Goal: Task Accomplishment & Management: Manage account settings

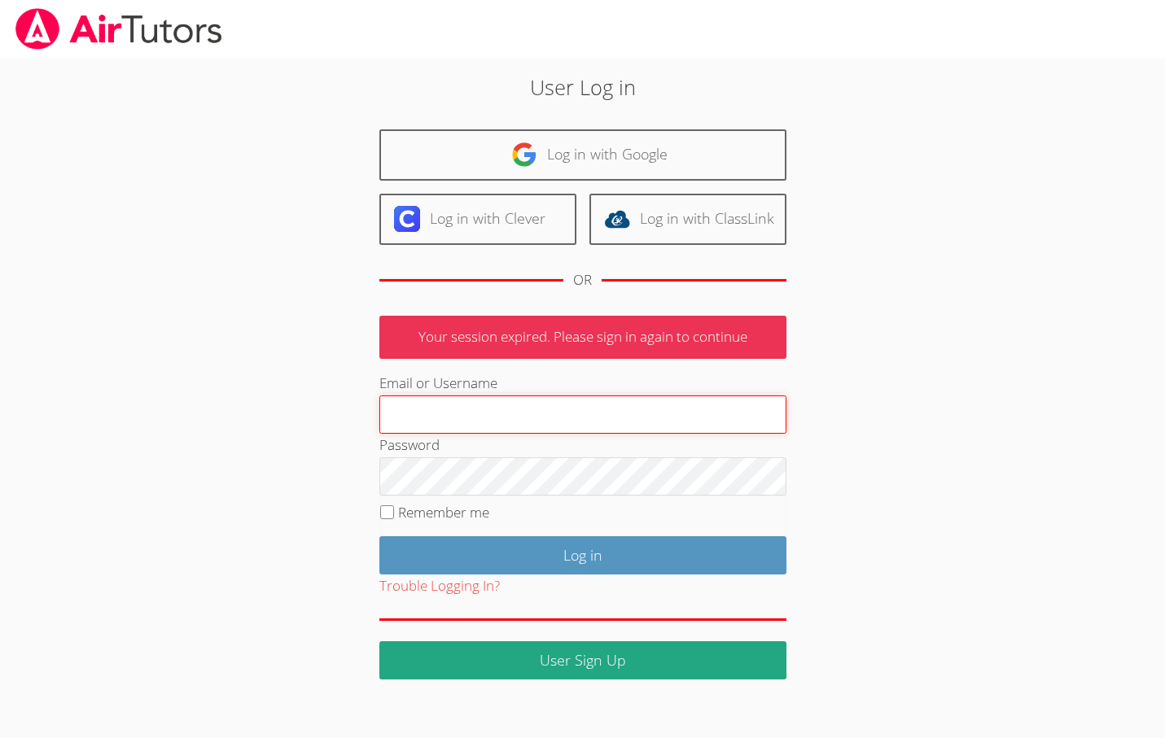
type input "[EMAIL_ADDRESS][DOMAIN_NAME]"
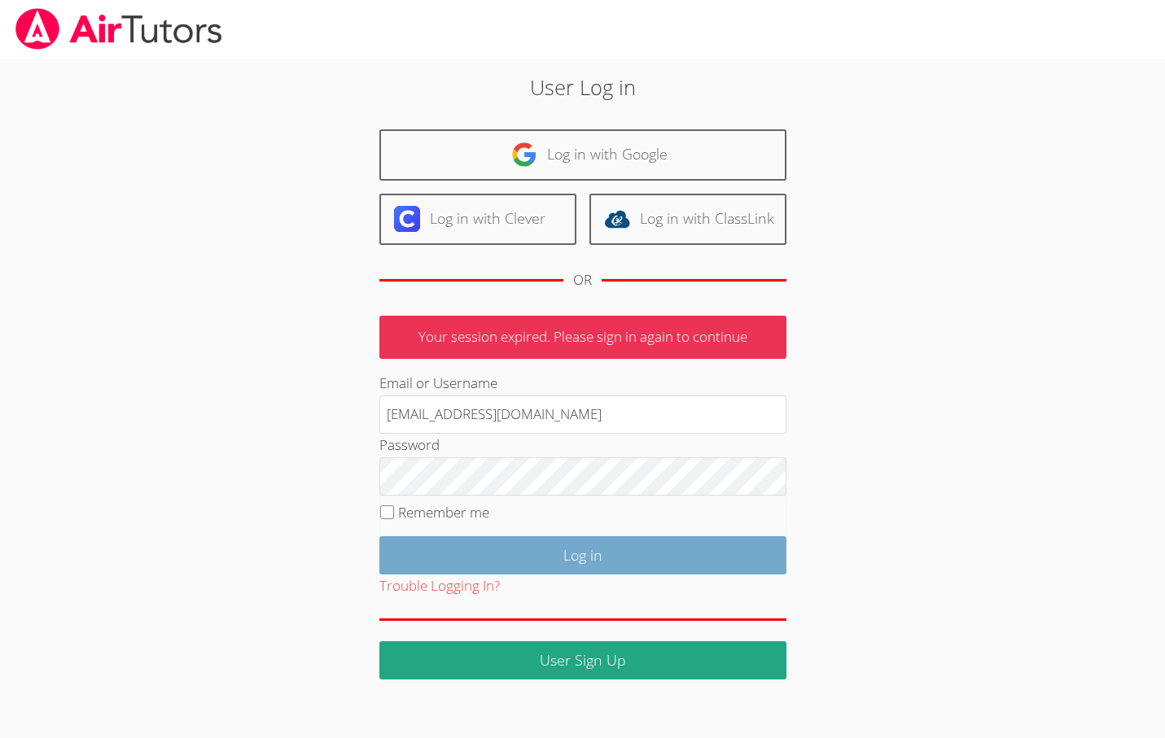
click at [523, 561] on input "Log in" at bounding box center [582, 555] width 407 height 38
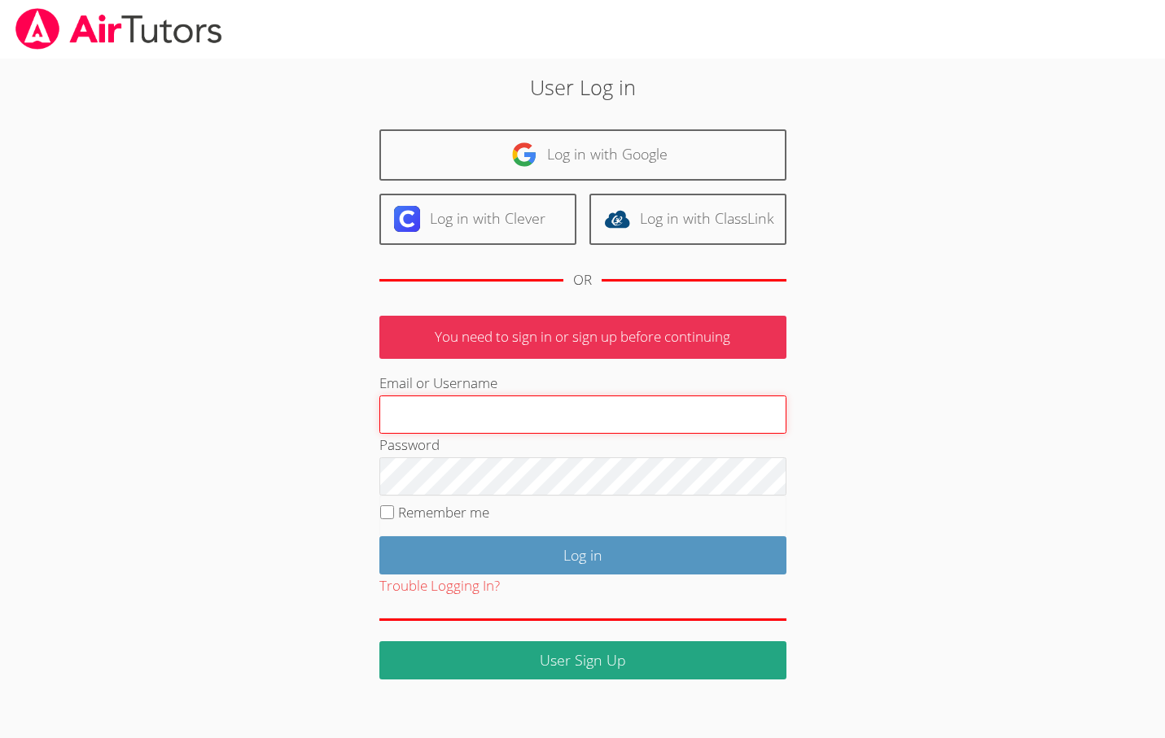
type input "[EMAIL_ADDRESS][DOMAIN_NAME]"
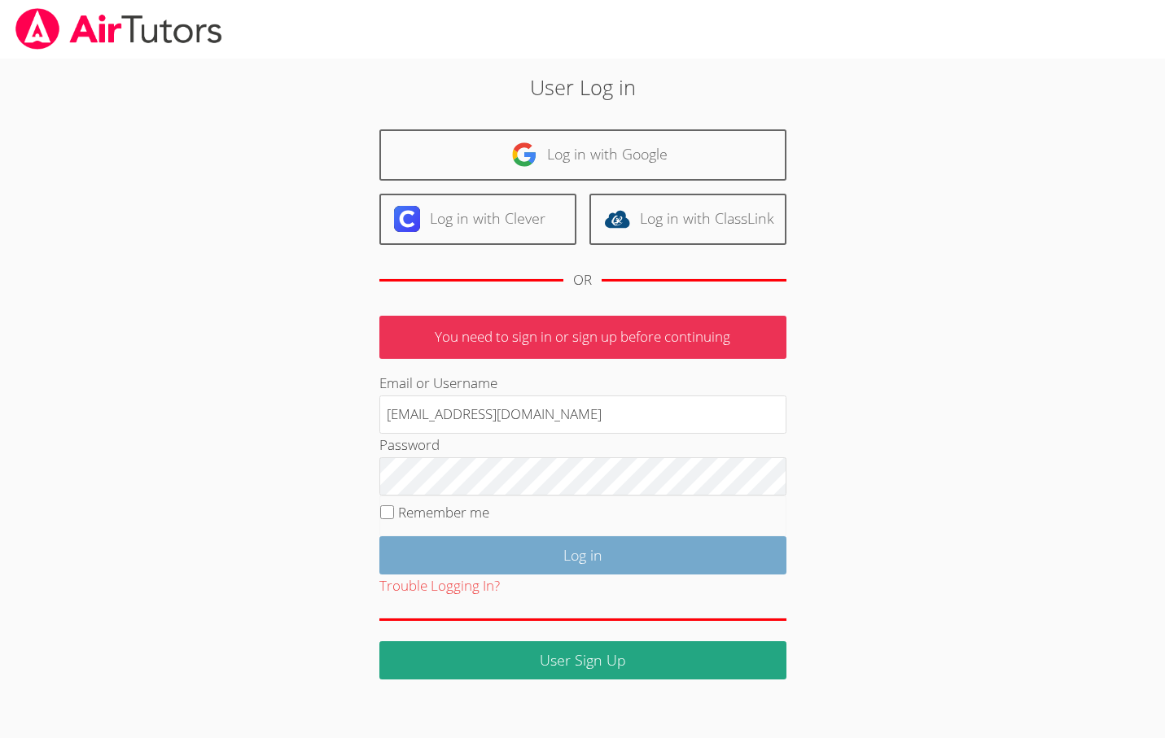
click at [595, 559] on input "Log in" at bounding box center [582, 555] width 407 height 38
click at [558, 548] on input "Log in" at bounding box center [582, 555] width 407 height 38
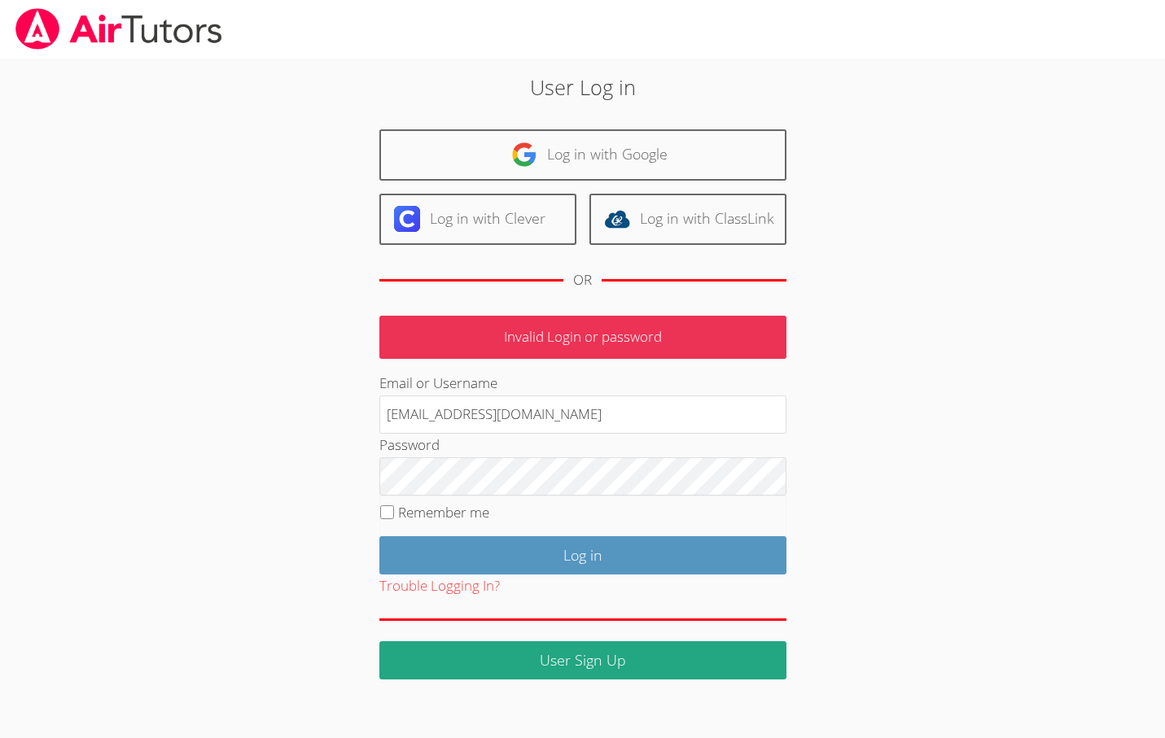
type input "leehebh@gmail.com"
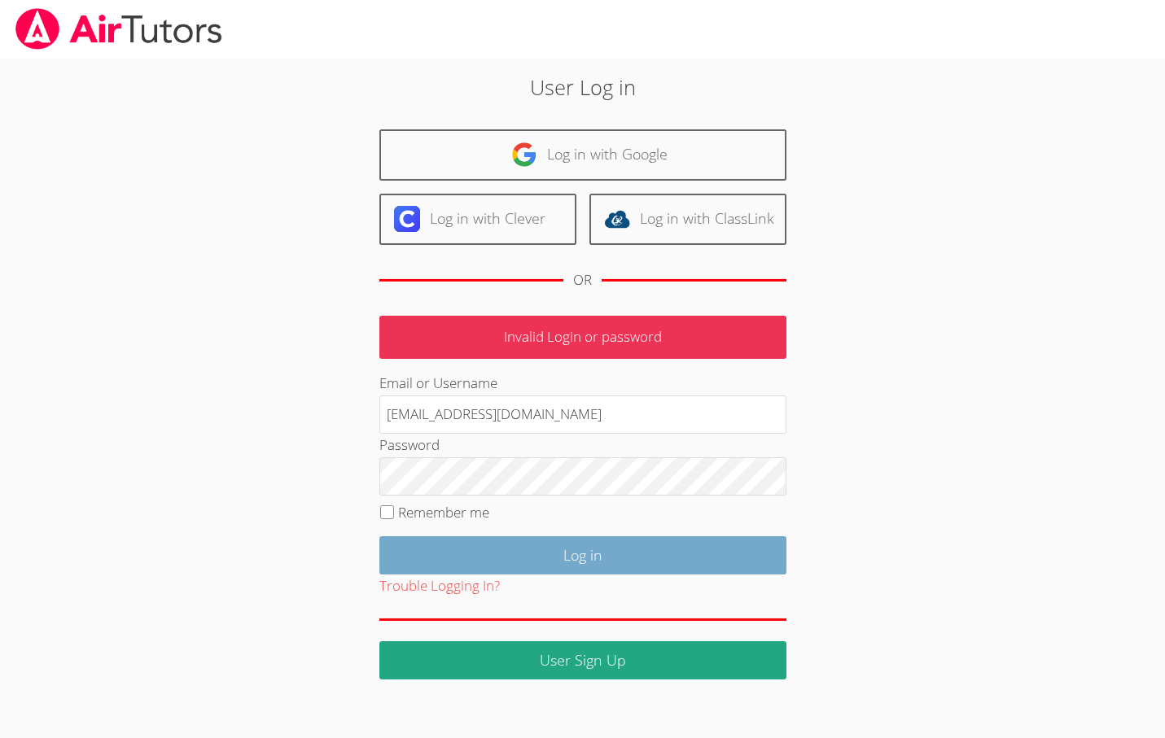
click at [517, 564] on input "Log in" at bounding box center [582, 555] width 407 height 38
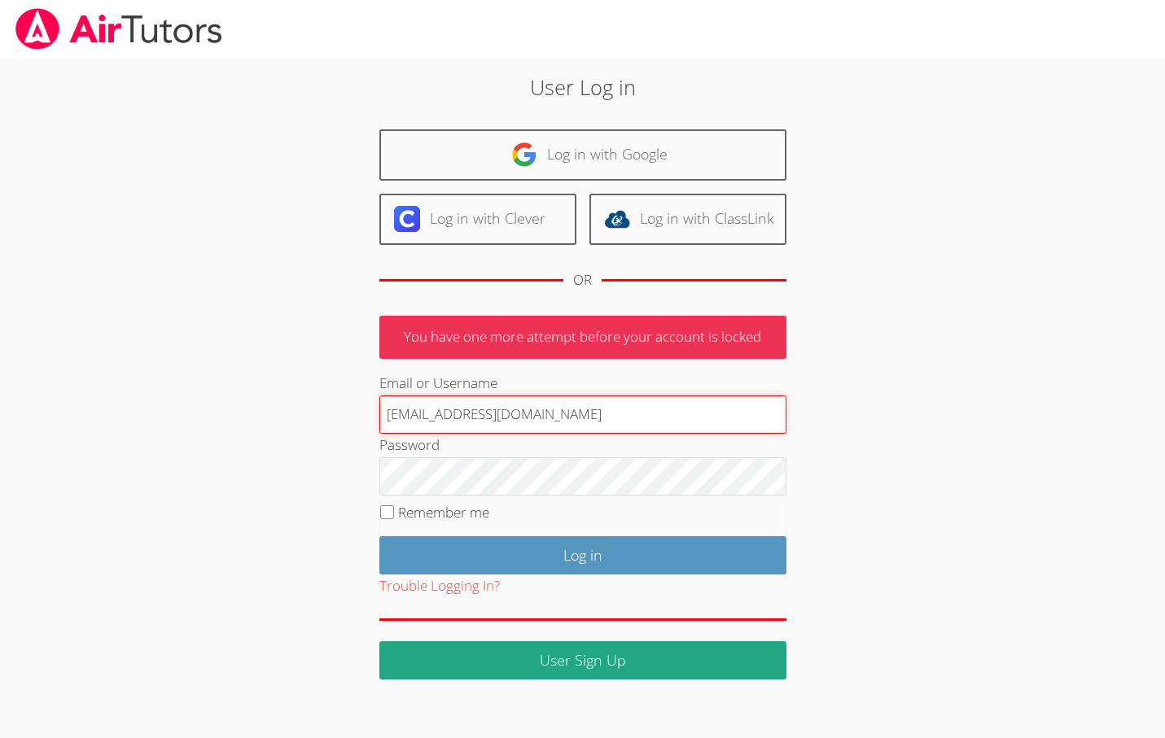
paste input "[EMAIL_ADDRESS][DOMAIN_NAME]"
drag, startPoint x: 530, startPoint y: 414, endPoint x: 1015, endPoint y: 481, distance: 489.8
click at [1015, 481] on div "User Log in Log in with Google Log in with Clever Log in with ClassLink OR You …" at bounding box center [582, 369] width 873 height 621
type input "[EMAIL_ADDRESS][DOMAIN_NAME]"
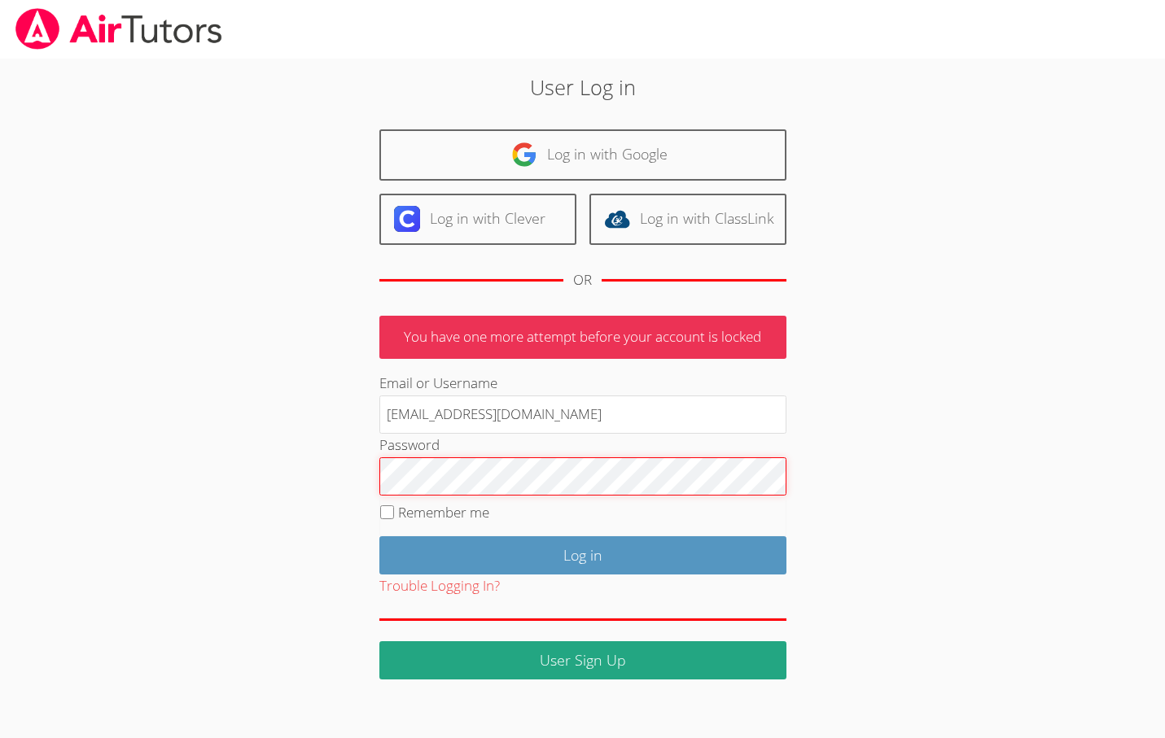
click at [582, 552] on input "Log in" at bounding box center [582, 555] width 407 height 38
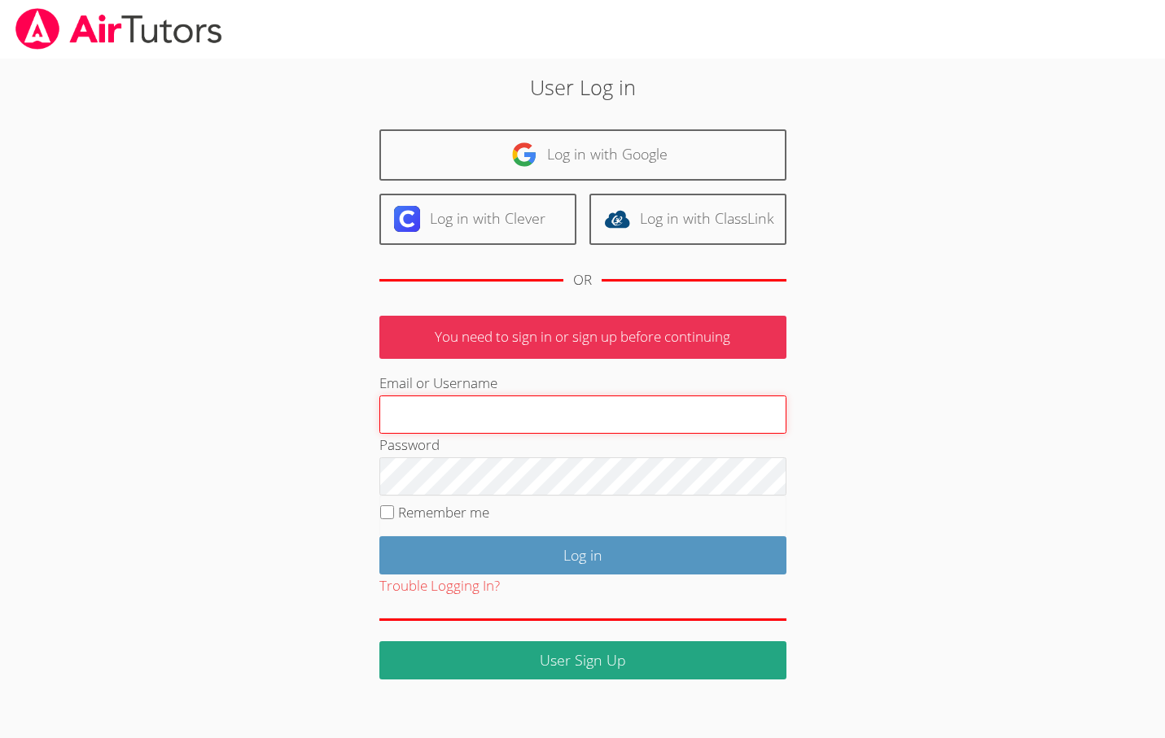
type input "leehebh@gmail.com"
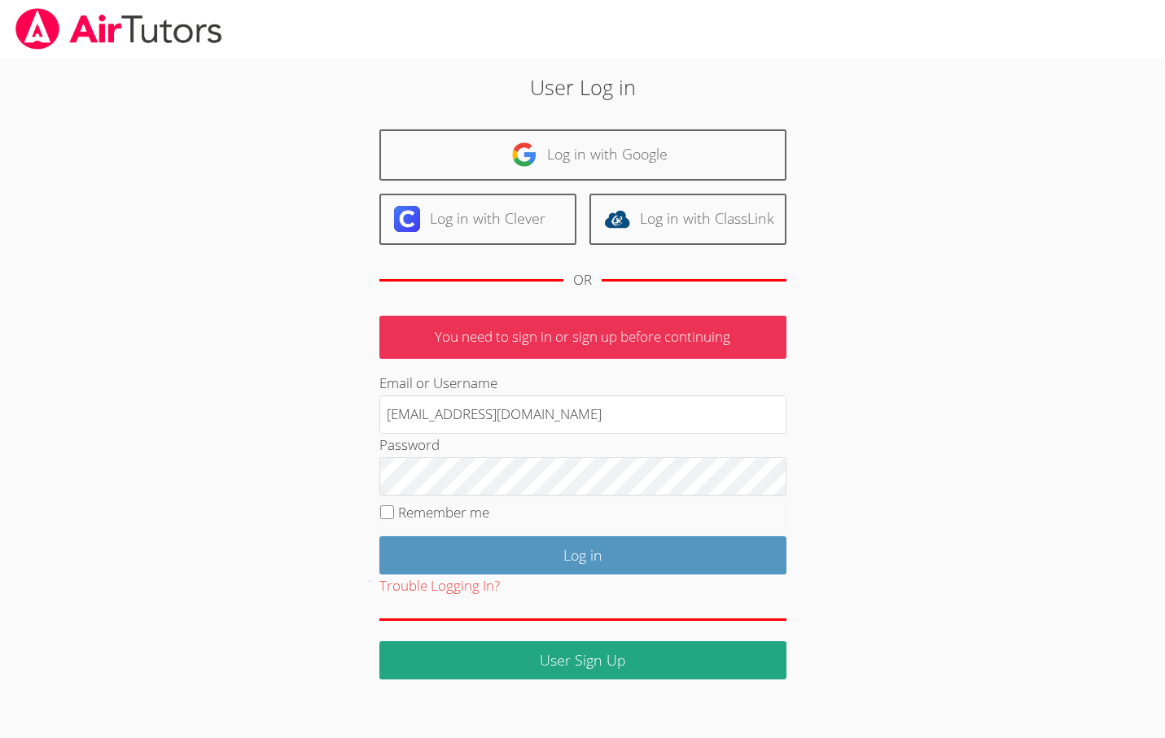
click at [500, 531] on fieldset "Remember me" at bounding box center [582, 516] width 407 height 41
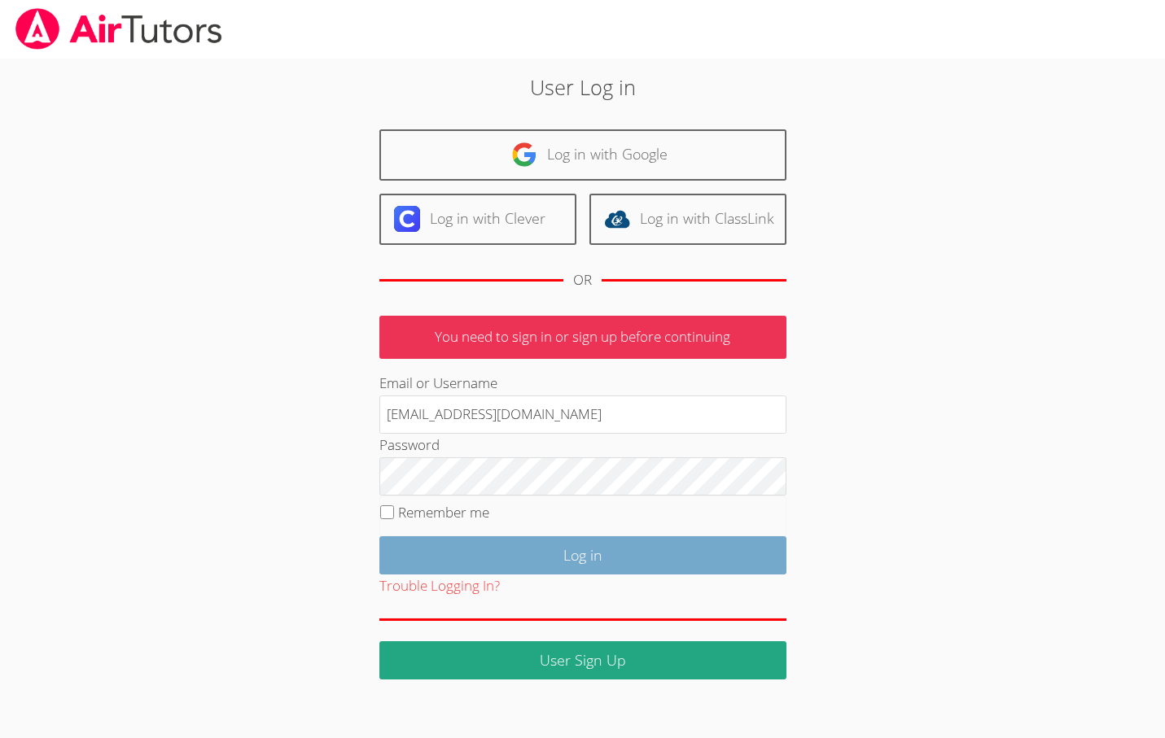
click at [498, 548] on input "Log in" at bounding box center [582, 555] width 407 height 38
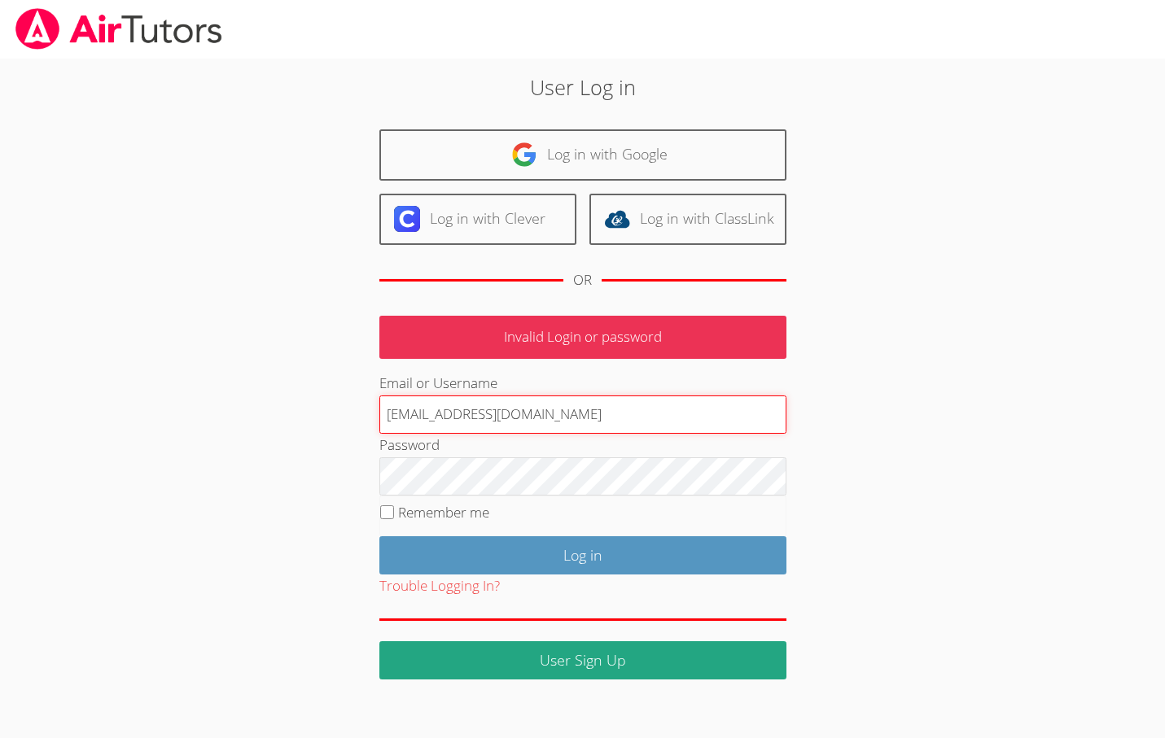
paste input "ehakakian@bhusd.com"
drag, startPoint x: 532, startPoint y: 414, endPoint x: 798, endPoint y: 414, distance: 266.2
click at [798, 414] on div "User Log in Log in with Google Log in with Clever Log in with ClassLink OR Inva…" at bounding box center [582, 376] width 629 height 608
type input "ehakakian@bhusd.com"
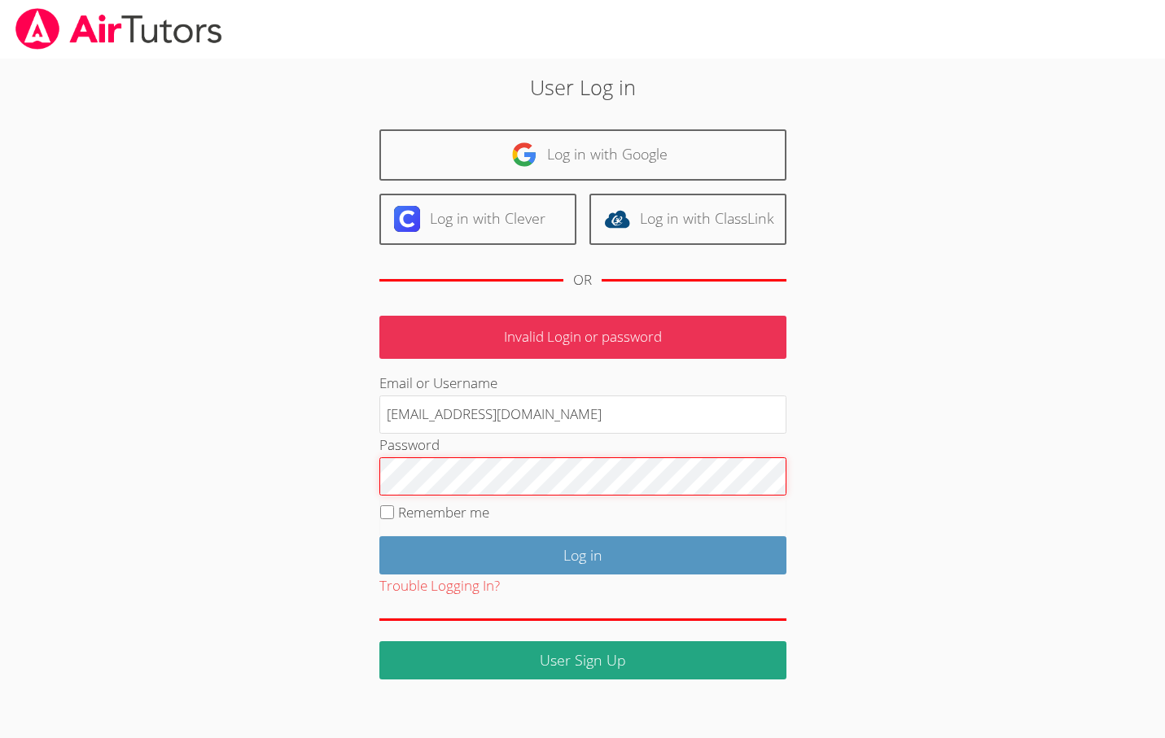
click at [582, 552] on input "Log in" at bounding box center [582, 555] width 407 height 38
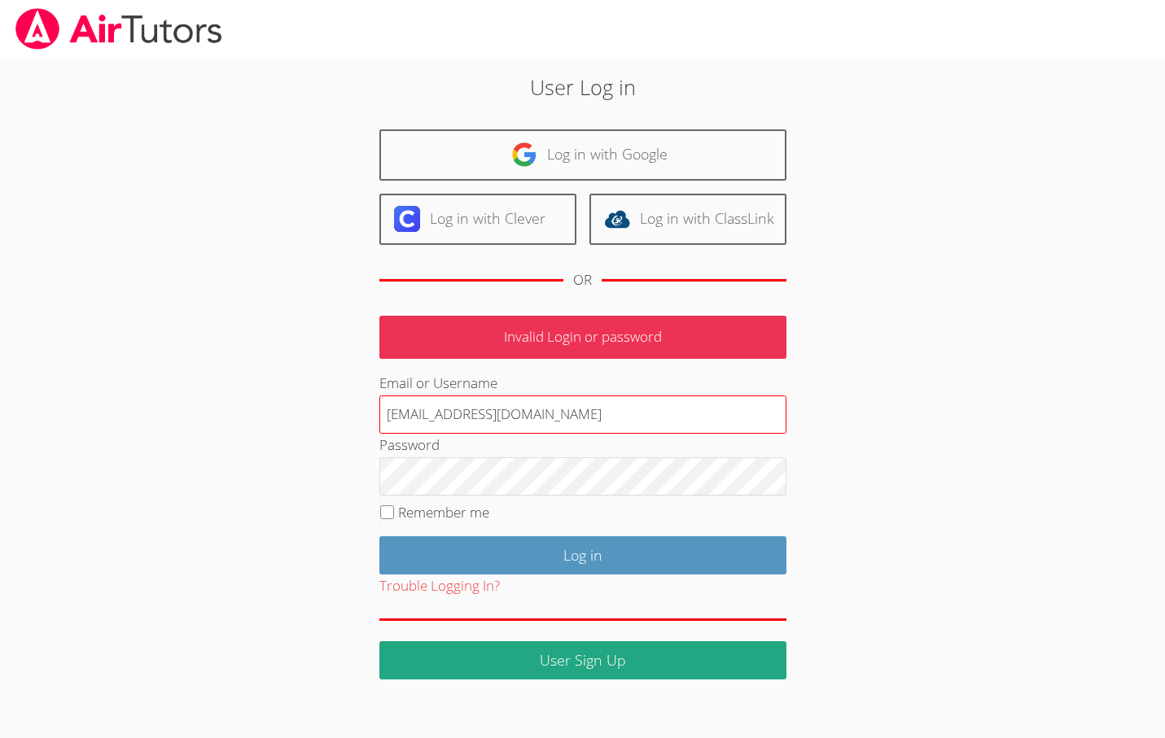
click at [584, 414] on input "[EMAIL_ADDRESS][DOMAIN_NAME]" at bounding box center [582, 415] width 407 height 39
click at [477, 579] on button "Trouble Logging In?" at bounding box center [439, 587] width 120 height 24
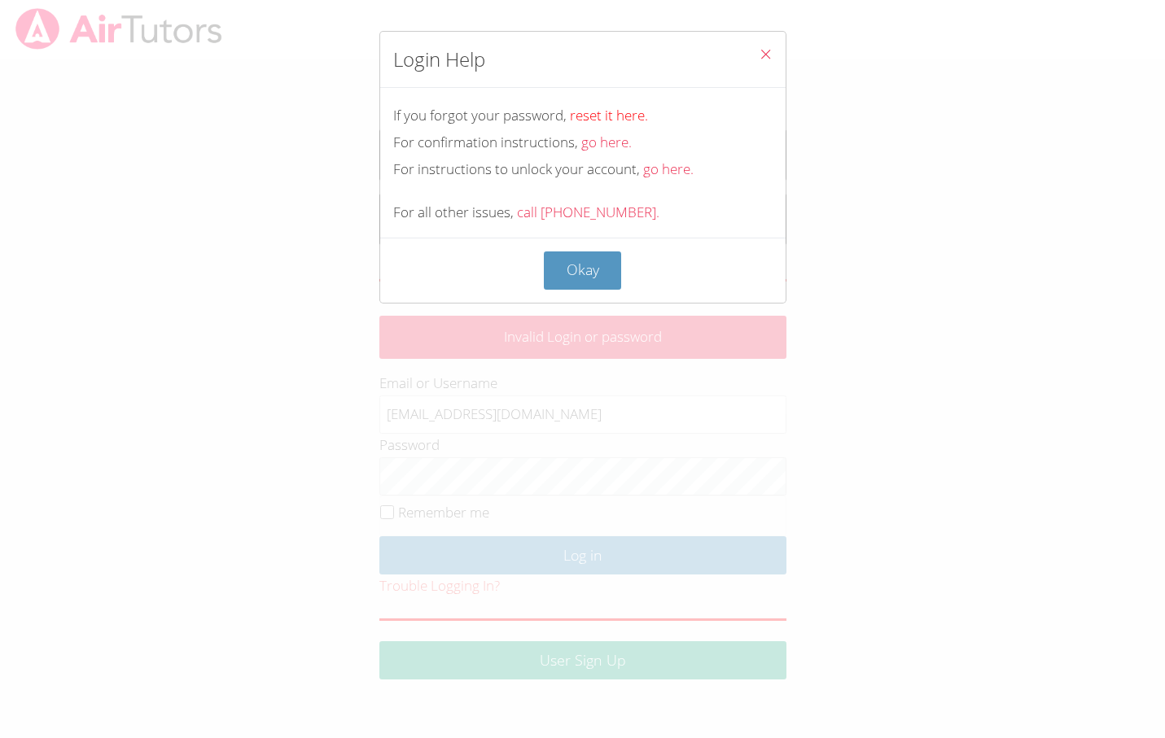
click at [602, 119] on link "reset it here." at bounding box center [609, 115] width 78 height 19
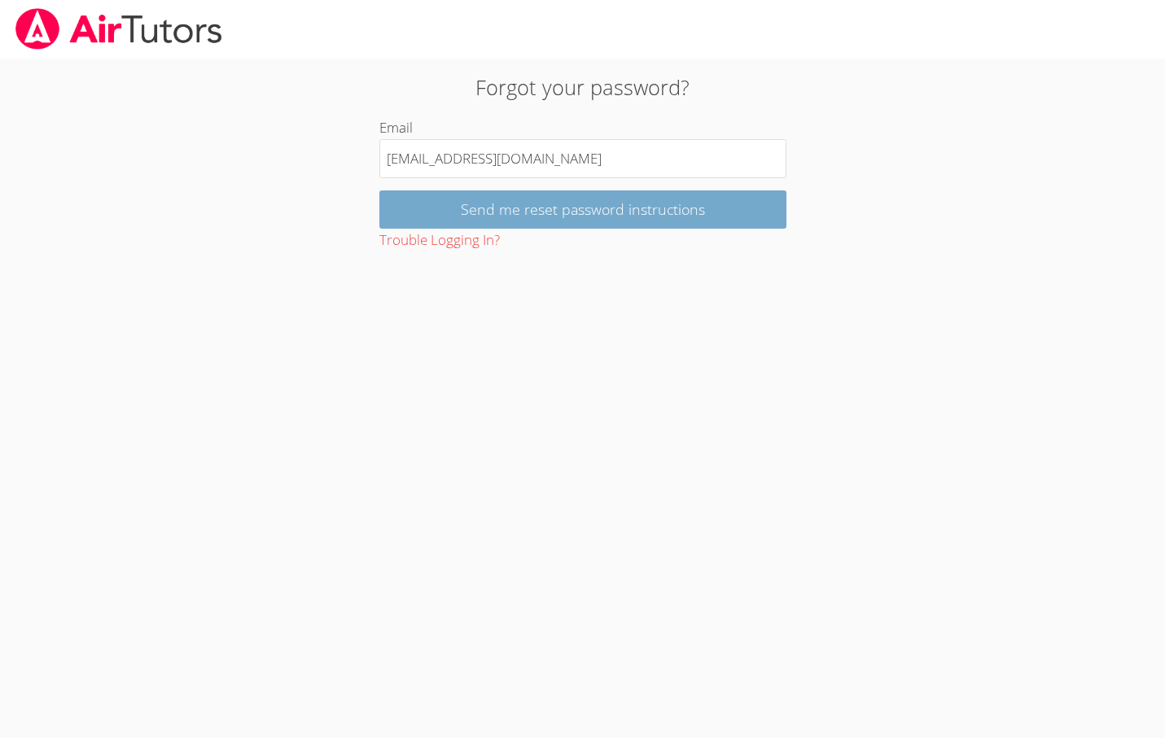
type input "ehakakian@bhusd.com"
click at [562, 217] on input "Send me reset password instructions" at bounding box center [582, 209] width 407 height 38
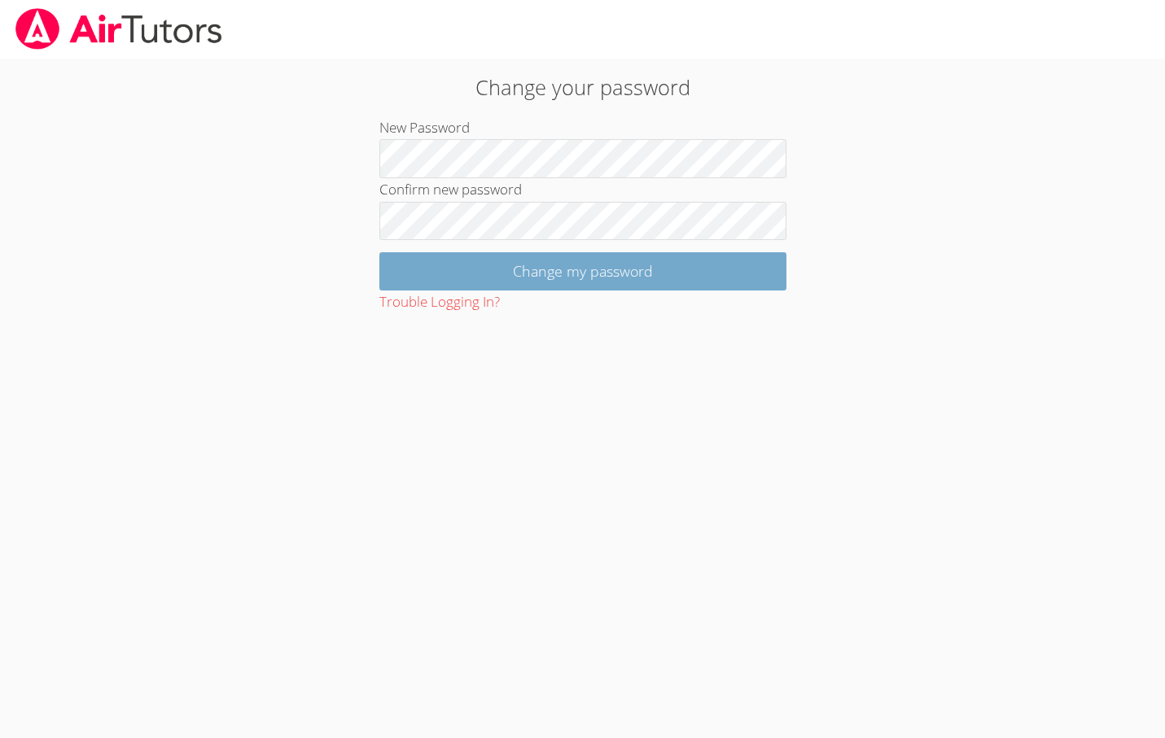
click at [538, 260] on input "Change my password" at bounding box center [582, 271] width 407 height 38
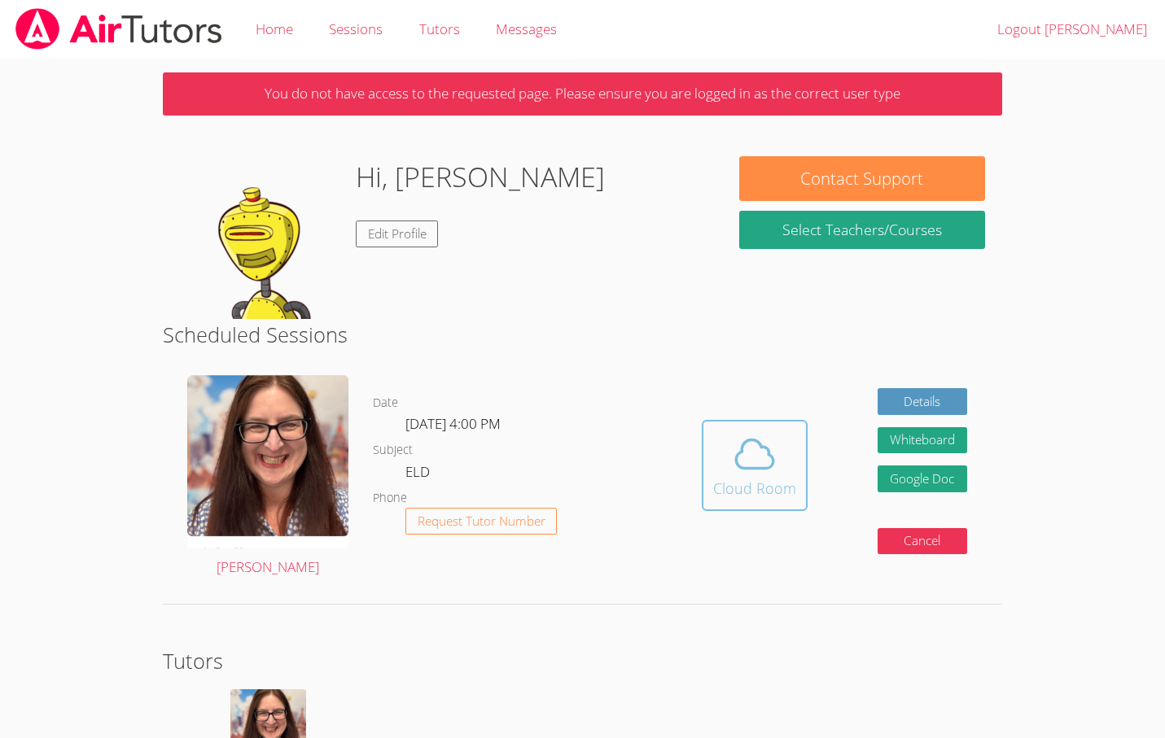
click at [765, 465] on icon at bounding box center [754, 454] width 37 height 28
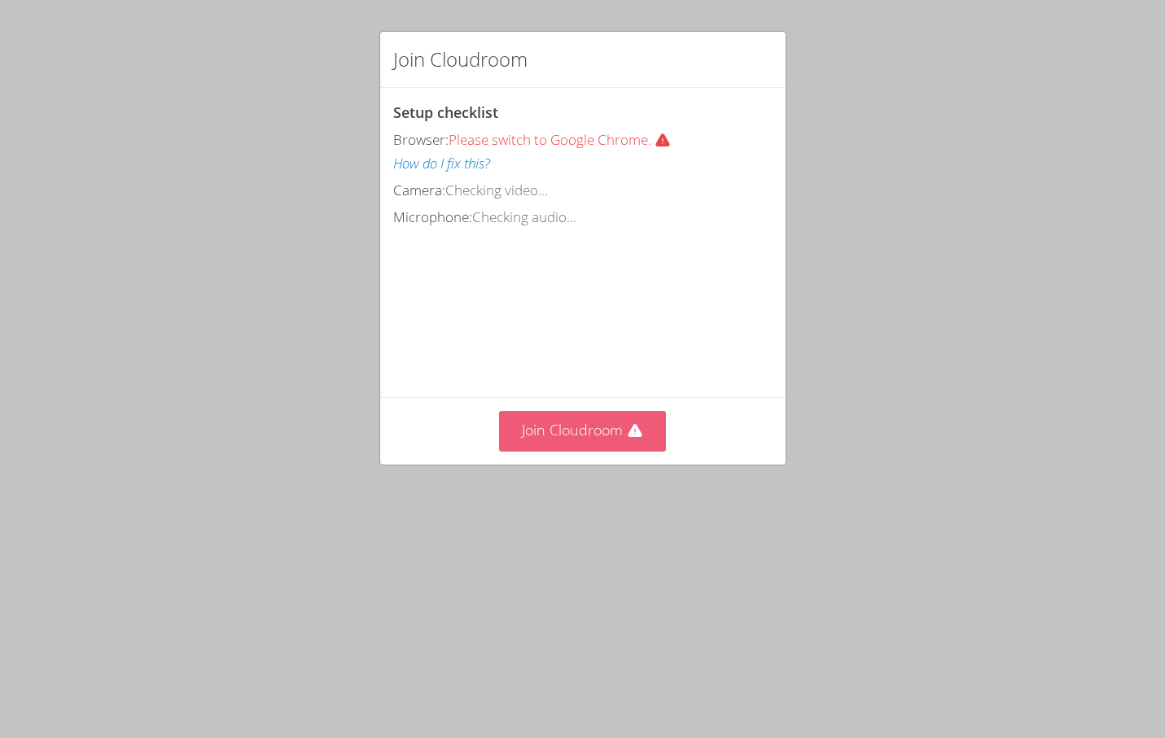
click at [580, 430] on button "Join Cloudroom" at bounding box center [582, 431] width 167 height 40
